Goal: Transaction & Acquisition: Purchase product/service

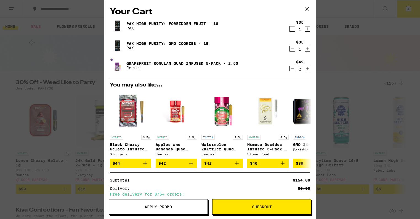
click at [307, 31] on icon "Increment" at bounding box center [307, 29] width 5 height 7
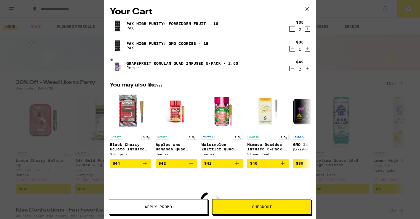
click at [305, 48] on icon "Increment" at bounding box center [307, 48] width 5 height 7
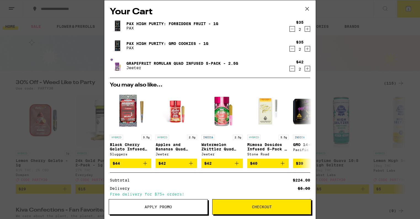
click at [291, 68] on icon "Decrement" at bounding box center [292, 68] width 5 height 7
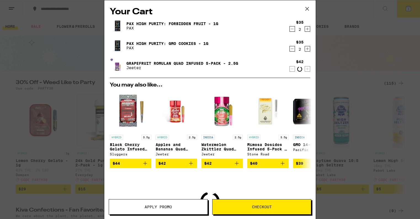
click at [291, 68] on icon "Decrement" at bounding box center [292, 69] width 5 height 7
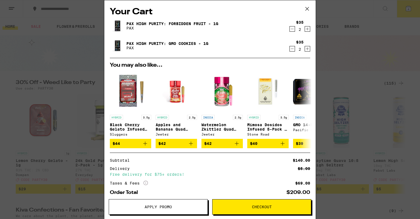
click at [307, 7] on icon at bounding box center [307, 9] width 8 height 8
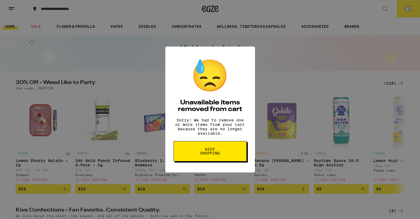
click at [216, 154] on span "Keep Shopping" at bounding box center [210, 152] width 28 height 8
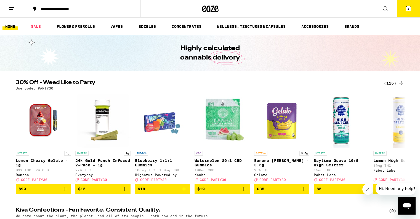
click at [395, 83] on div "(115)" at bounding box center [394, 83] width 20 height 7
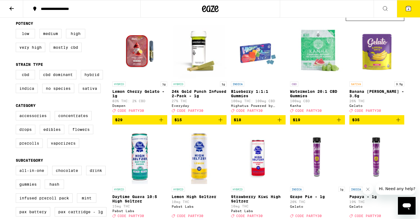
scroll to position [58, 0]
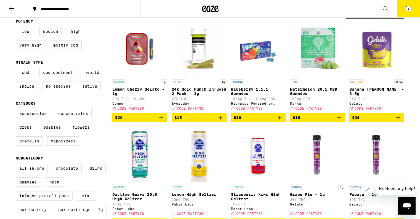
click at [33, 146] on label "Prerolls" at bounding box center [29, 140] width 27 height 9
click at [17, 110] on input "Prerolls" at bounding box center [17, 110] width 0 height 0
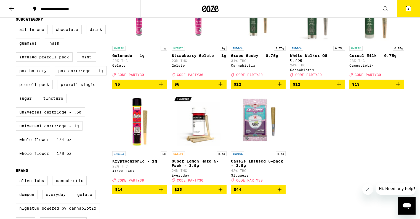
scroll to position [280, 0]
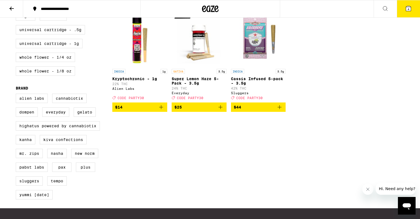
click at [279, 109] on icon "Add to bag" at bounding box center [279, 107] width 4 height 4
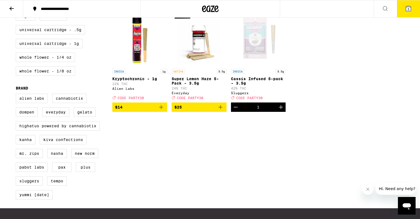
click at [279, 111] on icon "Increment" at bounding box center [280, 107] width 7 height 7
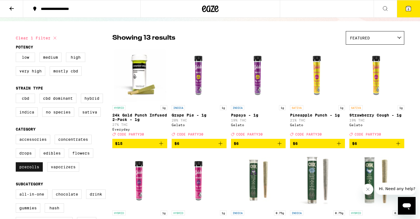
scroll to position [0, 0]
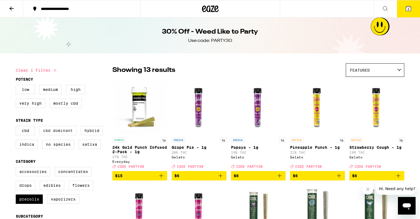
drag, startPoint x: 10, startPoint y: 6, endPoint x: 55, endPoint y: 136, distance: 137.8
click at [26, 204] on label "Prerolls" at bounding box center [29, 199] width 27 height 9
click at [17, 168] on input "Prerolls" at bounding box center [17, 168] width 0 height 0
checkbox input "false"
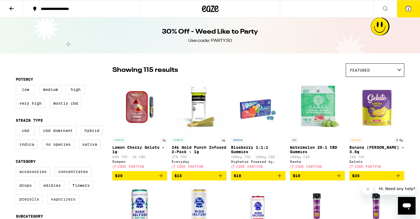
click at [55, 204] on label "Vaporizers" at bounding box center [63, 199] width 32 height 9
click at [17, 168] on input "Vaporizers" at bounding box center [17, 168] width 0 height 0
checkbox input "true"
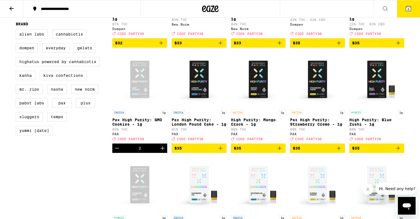
scroll to position [347, 0]
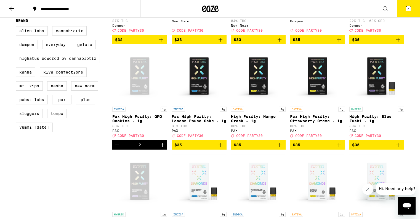
click at [117, 148] on icon "Decrement" at bounding box center [117, 145] width 7 height 7
click at [399, 148] on icon "Add to bag" at bounding box center [398, 145] width 7 height 7
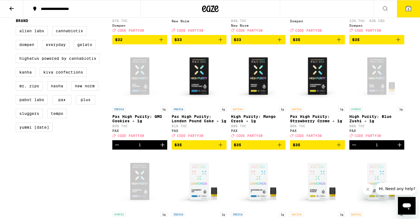
click at [399, 147] on icon "Increment" at bounding box center [399, 145] width 4 height 4
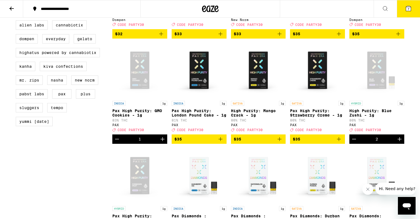
scroll to position [352, 0]
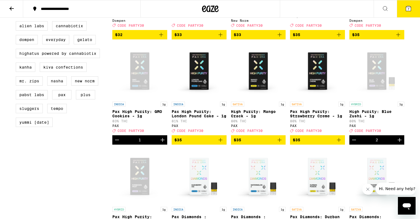
click at [399, 142] on icon "Increment" at bounding box center [399, 140] width 4 height 4
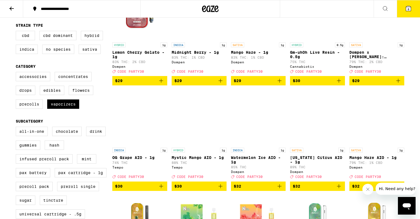
scroll to position [0, 0]
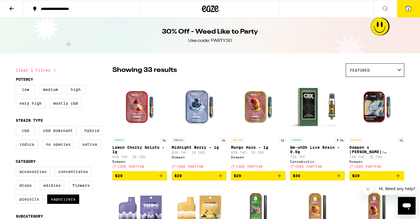
click at [12, 8] on icon at bounding box center [11, 9] width 4 height 4
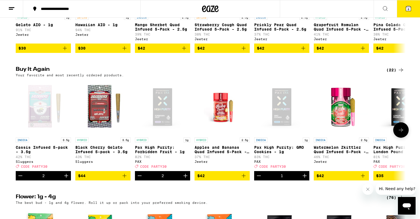
scroll to position [394, 0]
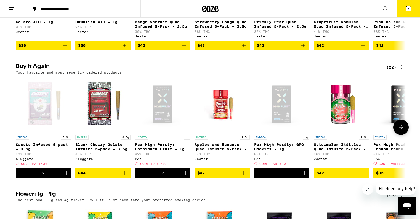
click at [402, 131] on icon at bounding box center [400, 127] width 7 height 7
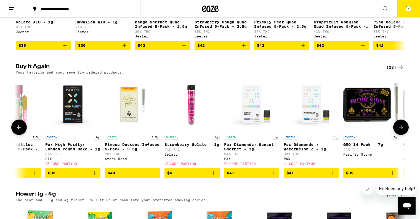
scroll to position [0, 328]
click at [402, 131] on icon at bounding box center [400, 127] width 7 height 7
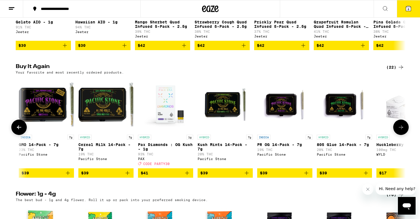
click at [402, 131] on icon at bounding box center [400, 127] width 7 height 7
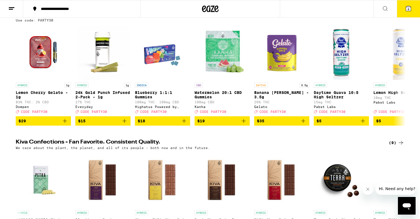
scroll to position [0, 0]
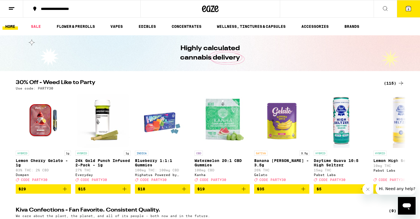
click at [380, 11] on button at bounding box center [384, 8] width 23 height 17
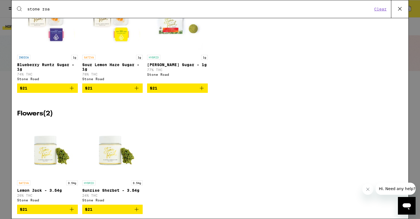
scroll to position [259, 0]
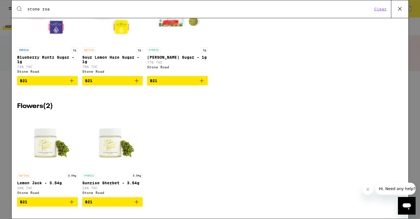
type input "stone roa"
click at [398, 8] on icon at bounding box center [399, 9] width 8 height 8
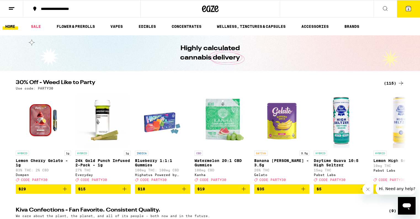
click at [398, 8] on button "8" at bounding box center [408, 8] width 23 height 17
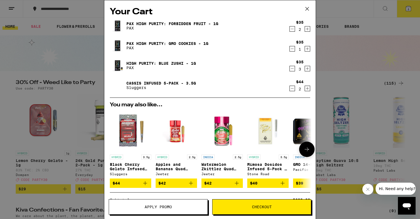
click at [147, 186] on icon "Add to bag" at bounding box center [145, 183] width 7 height 7
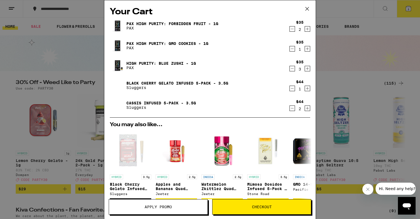
click at [154, 207] on span "Apply Promo" at bounding box center [157, 207] width 27 height 4
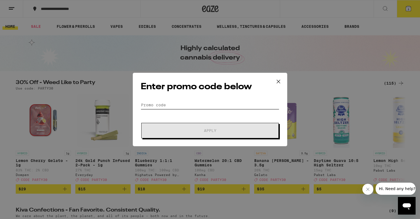
click at [179, 104] on input "Promo Code" at bounding box center [210, 105] width 138 height 8
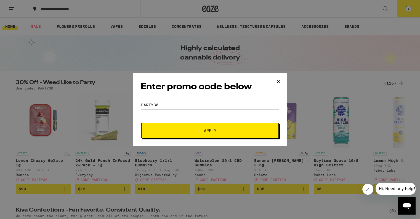
type input "PARTY30"
click at [222, 131] on span "Apply" at bounding box center [209, 131] width 99 height 4
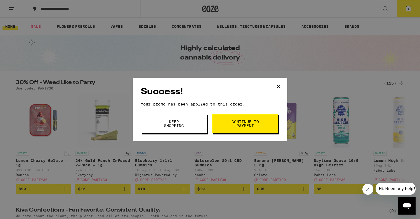
click at [238, 122] on span "Continue to payment" at bounding box center [245, 124] width 28 height 8
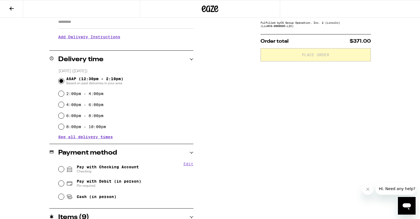
scroll to position [4, 0]
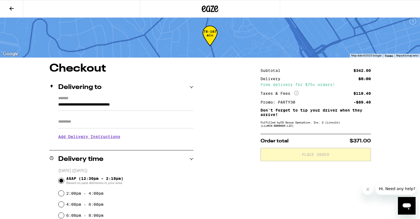
click at [11, 11] on icon at bounding box center [11, 8] width 7 height 7
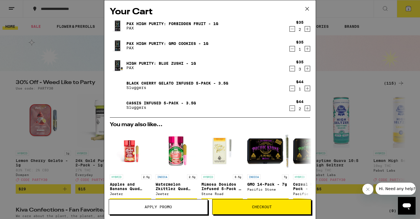
click at [292, 30] on icon "Decrement" at bounding box center [292, 29] width 5 height 7
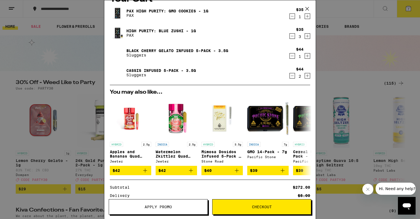
scroll to position [15, 0]
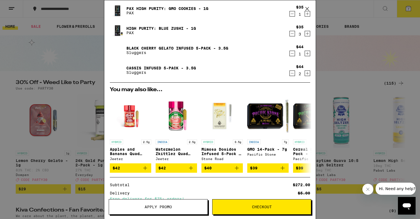
click at [307, 15] on button at bounding box center [306, 9] width 17 height 18
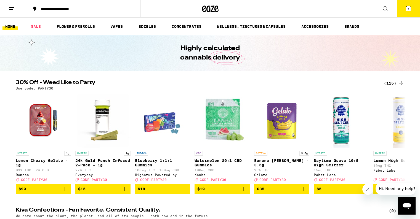
click at [413, 14] on button "7" at bounding box center [408, 8] width 23 height 17
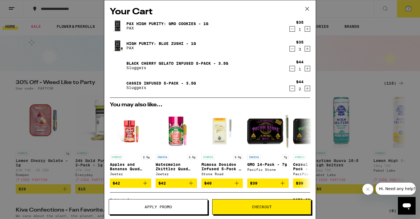
click at [306, 29] on icon "Increment" at bounding box center [307, 29] width 5 height 7
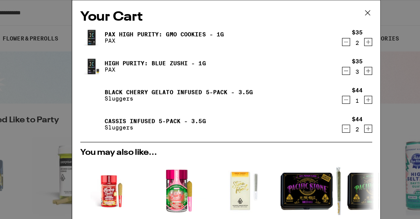
click at [180, 39] on div "High Purity: Blue Zushi - 1g PAX" at bounding box center [199, 45] width 179 height 15
click at [178, 44] on link "High Purity: Blue Zushi - 1g" at bounding box center [160, 43] width 69 height 4
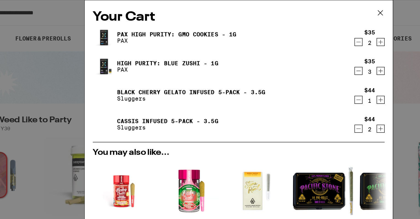
click at [293, 31] on icon "Decrement" at bounding box center [292, 29] width 5 height 7
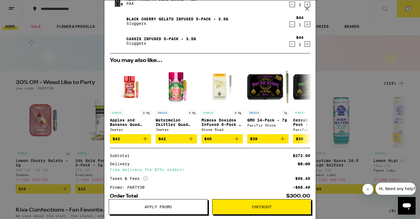
scroll to position [45, 0]
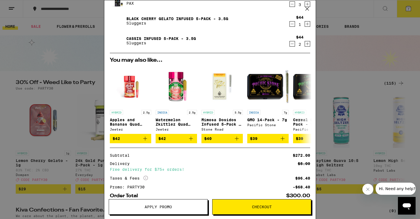
click at [231, 211] on button "Checkout" at bounding box center [261, 206] width 99 height 15
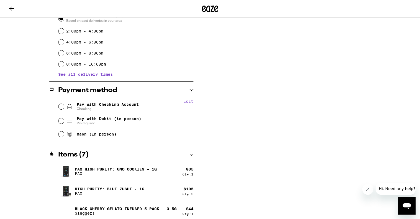
scroll to position [190, 0]
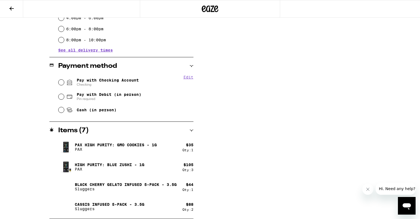
click at [108, 81] on span "Pay with Checking Account Checking" at bounding box center [108, 82] width 62 height 9
click at [64, 81] on input "Pay with Checking Account Checking" at bounding box center [61, 83] width 6 height 6
radio input "true"
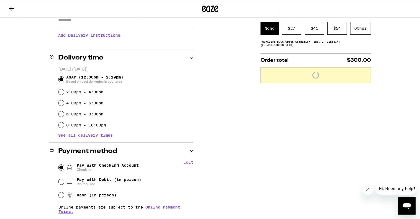
scroll to position [31, 0]
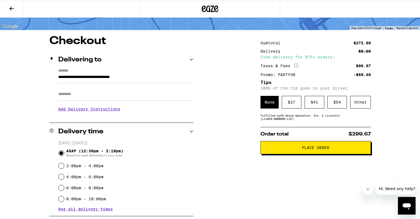
click at [92, 92] on input "Apt/Suite" at bounding box center [125, 94] width 135 height 13
type input "****"
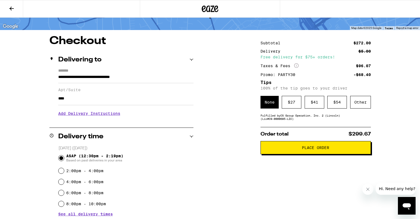
click at [89, 116] on h3 "Add Delivery Instructions" at bounding box center [125, 113] width 135 height 13
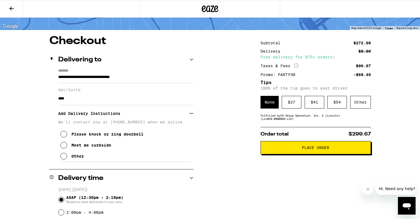
click at [73, 159] on div "Other" at bounding box center [77, 156] width 12 height 4
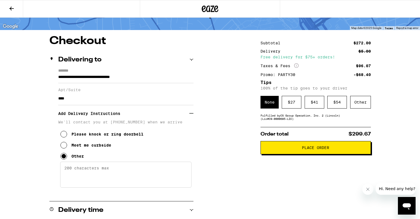
click at [92, 168] on textarea "Enter any other delivery instructions you want driver to know" at bounding box center [125, 175] width 131 height 26
click at [172, 169] on textarea "Dial Lopez, J at callbox and take elevator up to the third floor." at bounding box center [125, 175] width 131 height 26
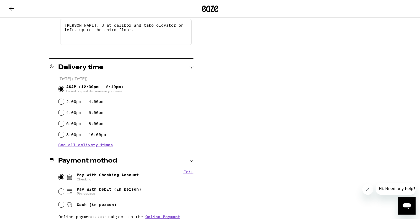
scroll to position [38, 0]
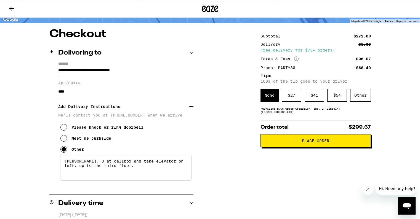
type textarea "Dial Lopez, J at callbox and take elevator on left. up to the third floor."
click at [285, 143] on span "Place Order" at bounding box center [315, 141] width 101 height 4
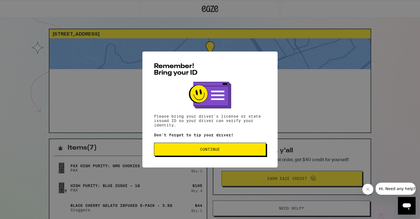
click at [220, 149] on span "Continue" at bounding box center [210, 150] width 103 height 4
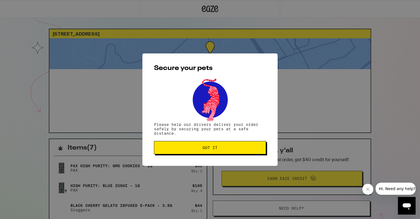
click at [220, 149] on span "Got it" at bounding box center [210, 148] width 103 height 4
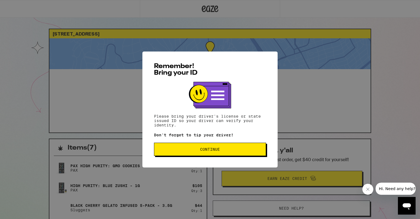
click at [170, 156] on button "Continue" at bounding box center [210, 149] width 112 height 13
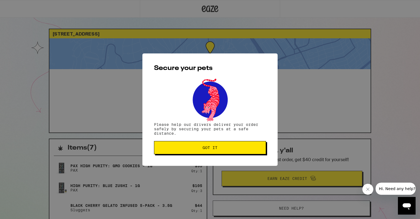
click at [170, 157] on div "Secure your pets Please help our drivers deliver your order safely by securing …" at bounding box center [209, 109] width 135 height 113
click at [176, 154] on button "Got it" at bounding box center [210, 147] width 112 height 13
